Goal: Task Accomplishment & Management: Manage account settings

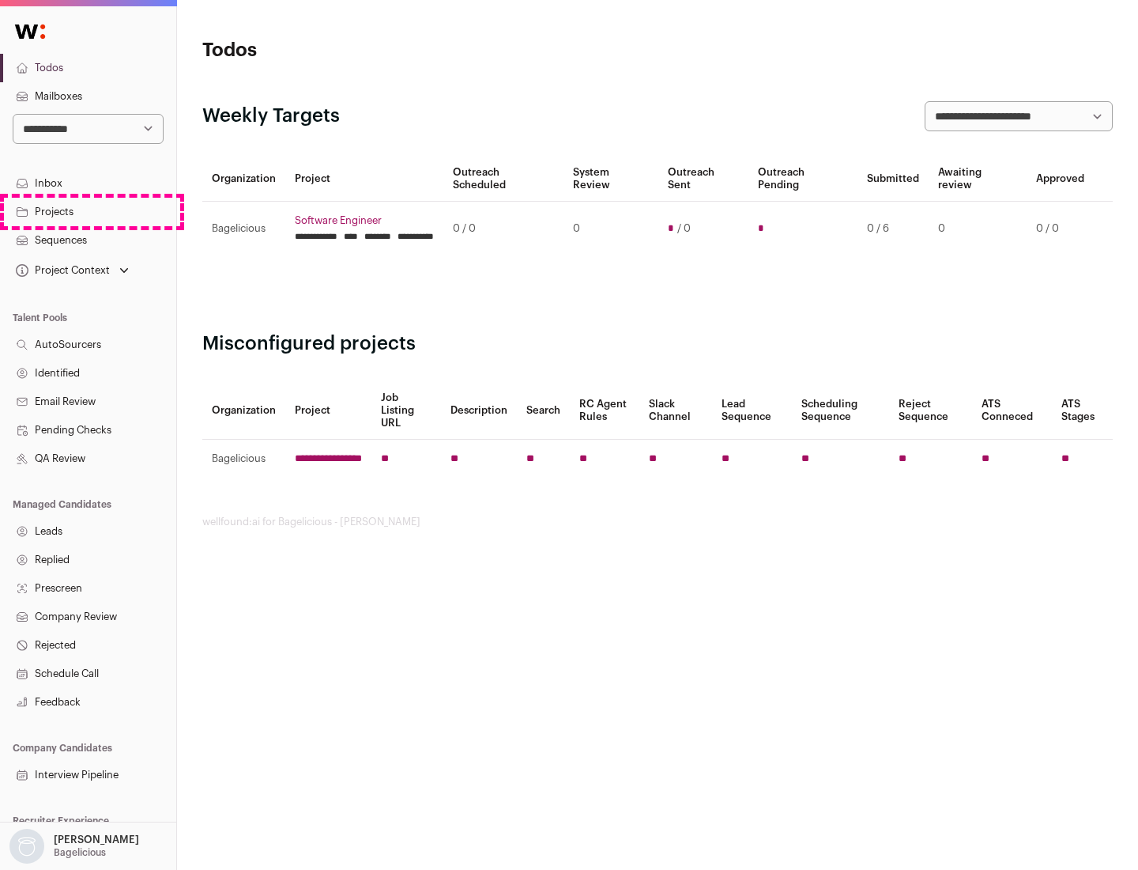
click at [88, 211] on link "Projects" at bounding box center [88, 212] width 176 height 28
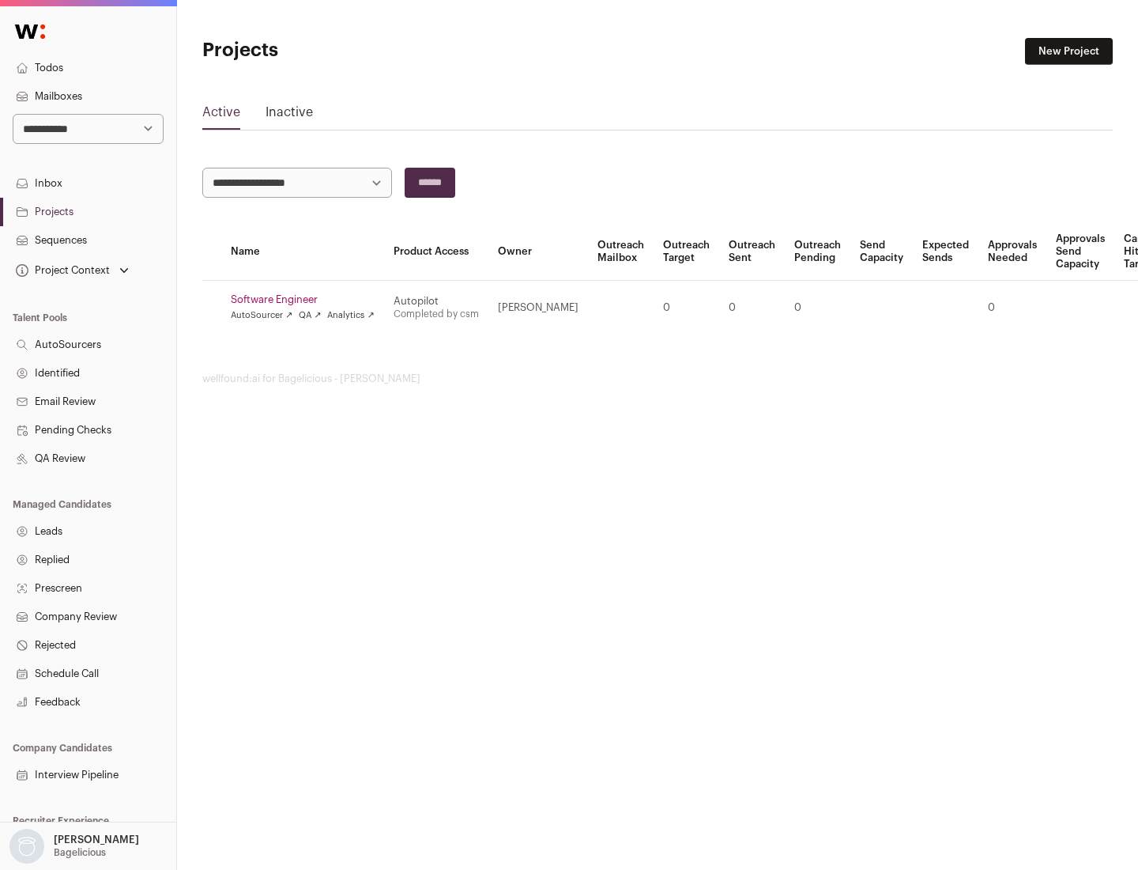
click at [307, 300] on link "Software Engineer" at bounding box center [303, 299] width 144 height 13
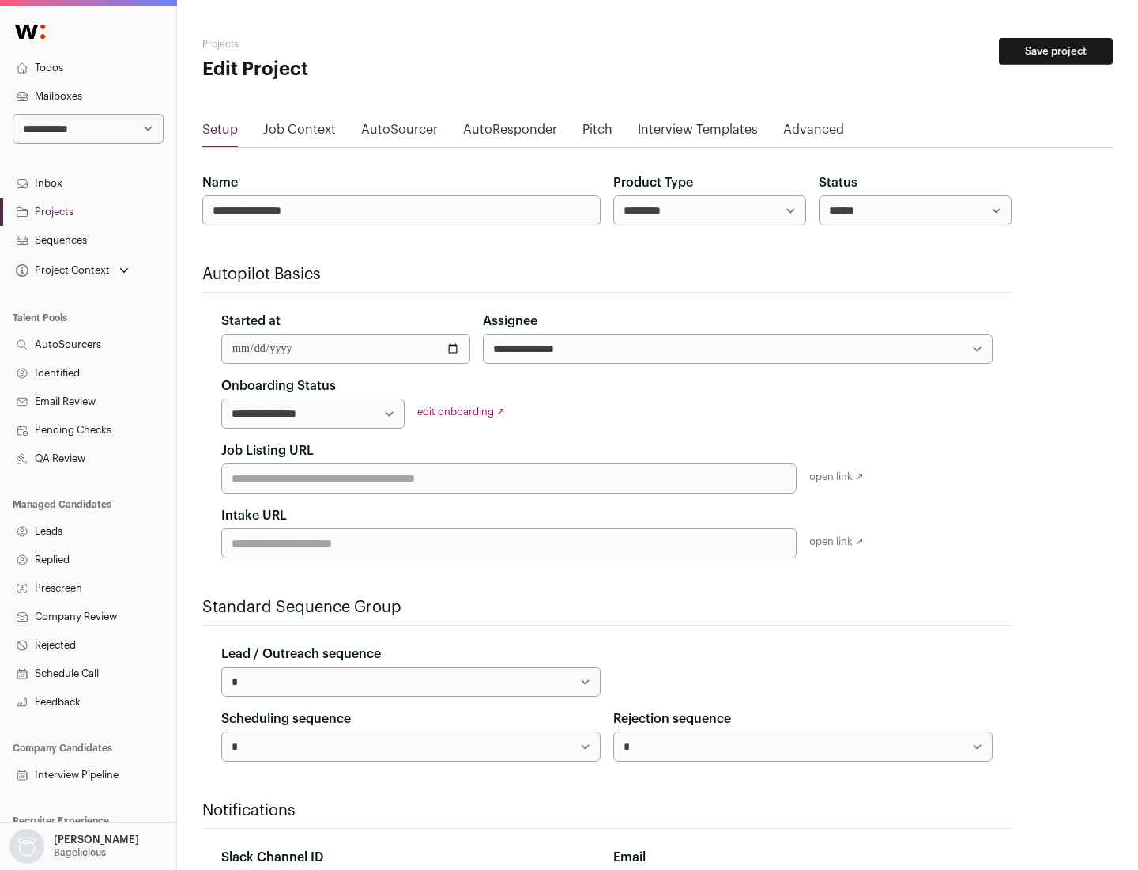
click at [1056, 51] on button "Save project" at bounding box center [1056, 51] width 114 height 27
